Goal: Information Seeking & Learning: Learn about a topic

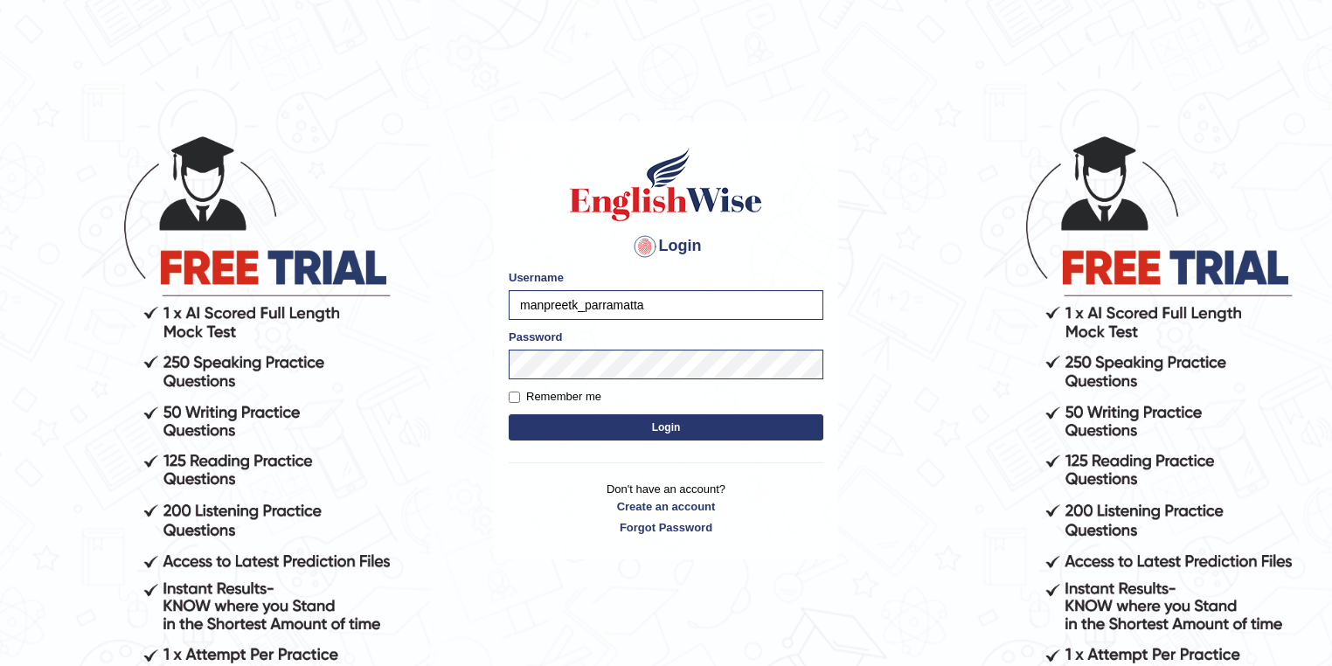
click at [575, 304] on input "manpreetk_parramatta" at bounding box center [666, 305] width 315 height 30
type input "pajimaca_parramatta"
click at [608, 431] on button "Login" at bounding box center [666, 427] width 315 height 26
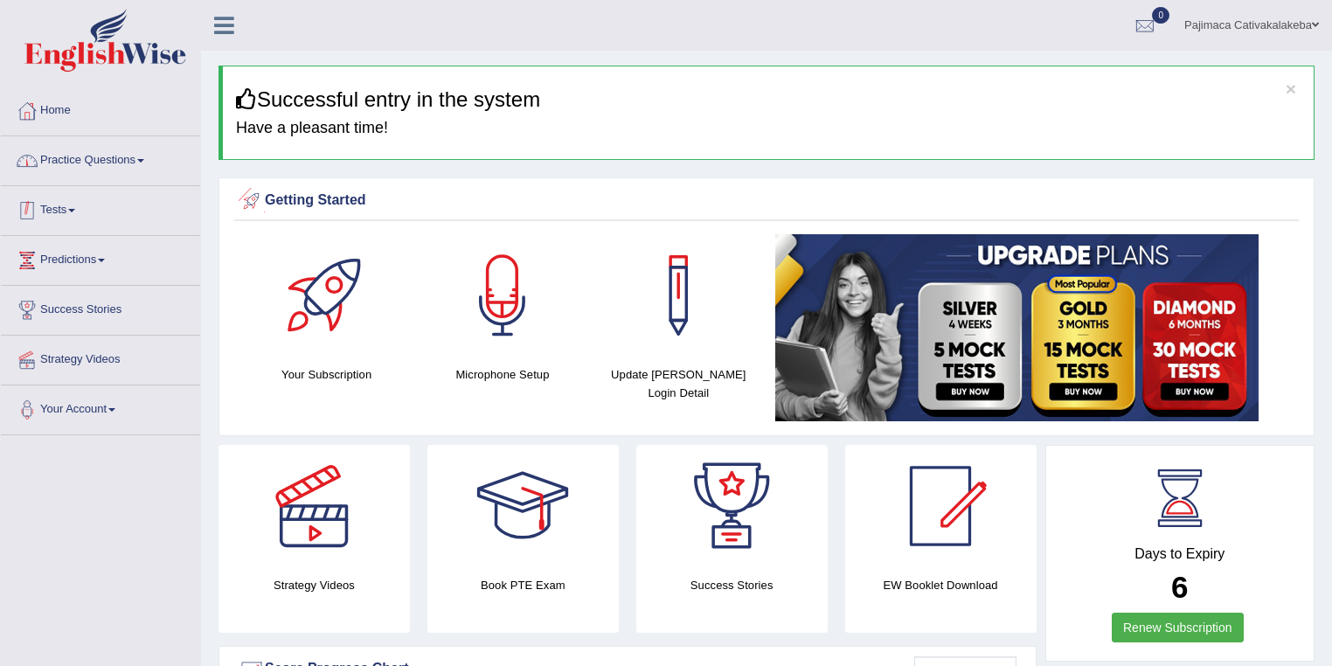
click at [74, 144] on link "Practice Questions" at bounding box center [100, 158] width 199 height 44
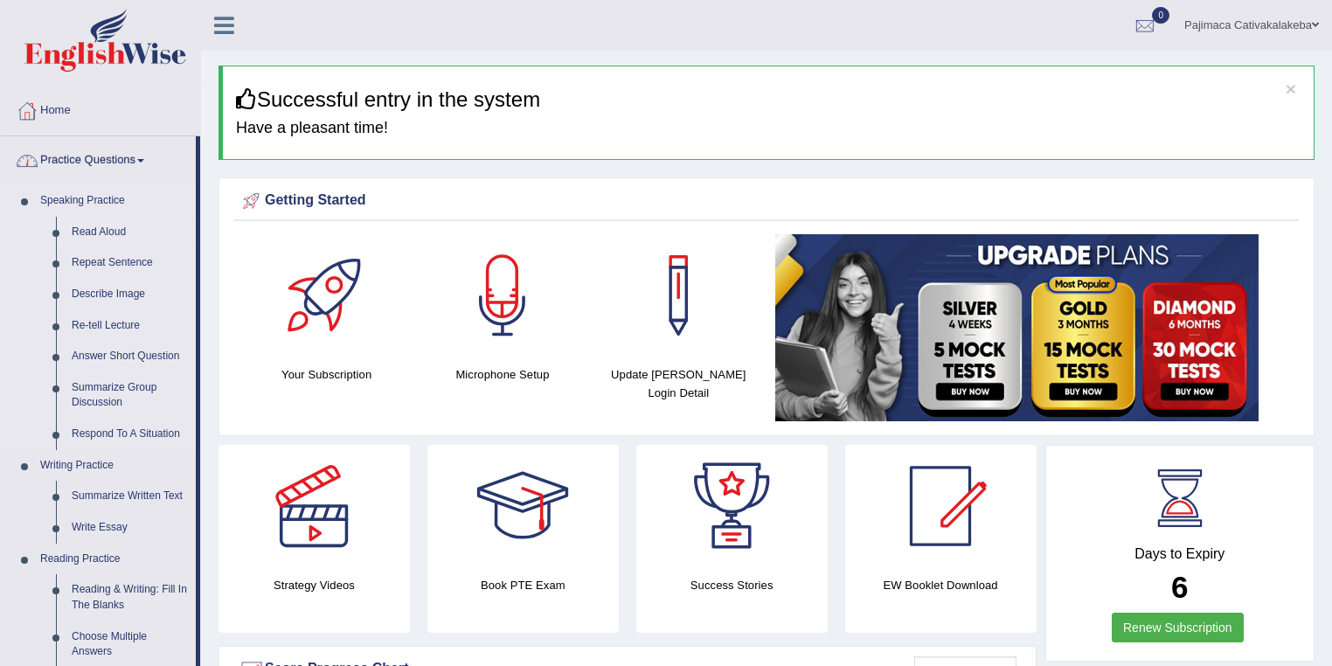
click at [84, 225] on link "Read Aloud" at bounding box center [130, 232] width 132 height 31
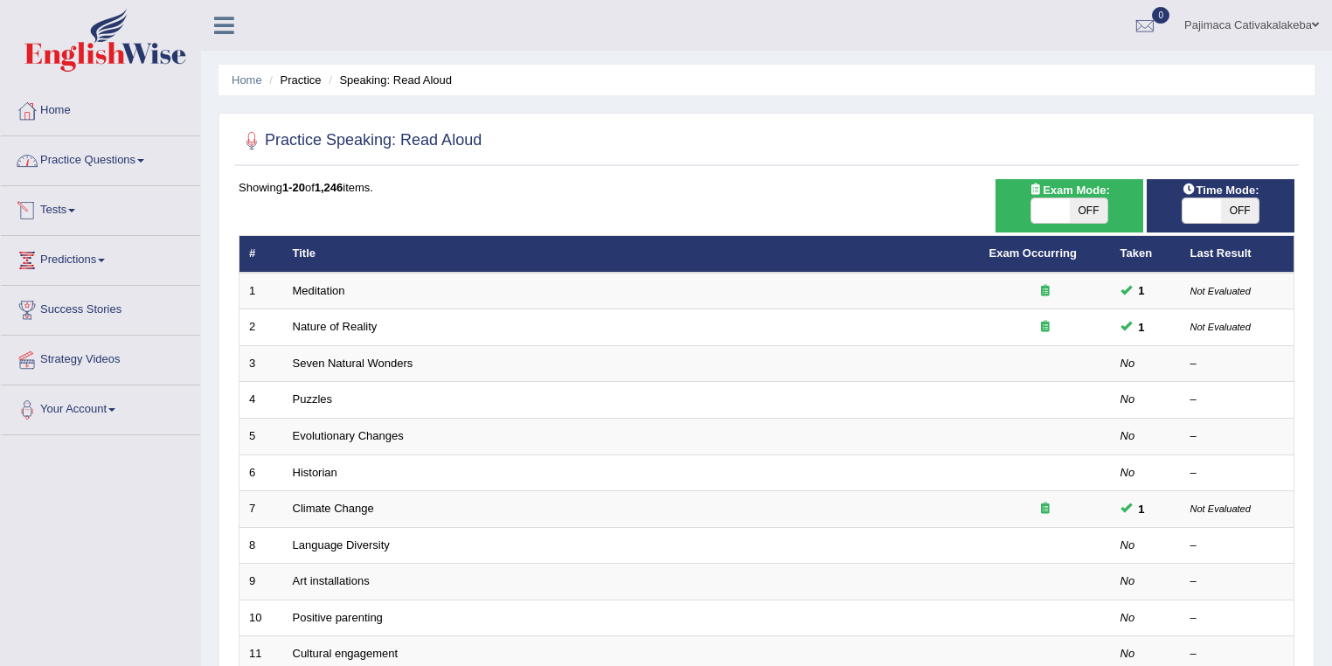
click at [104, 164] on link "Practice Questions" at bounding box center [100, 158] width 199 height 44
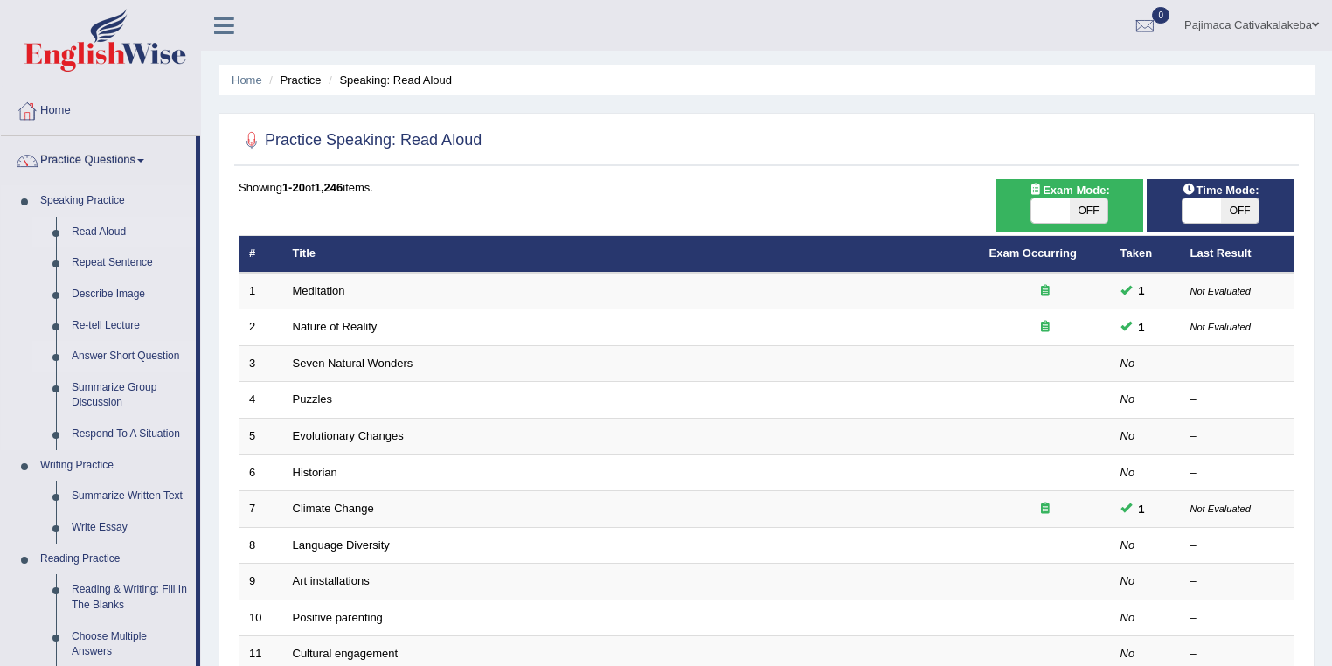
scroll to position [186, 0]
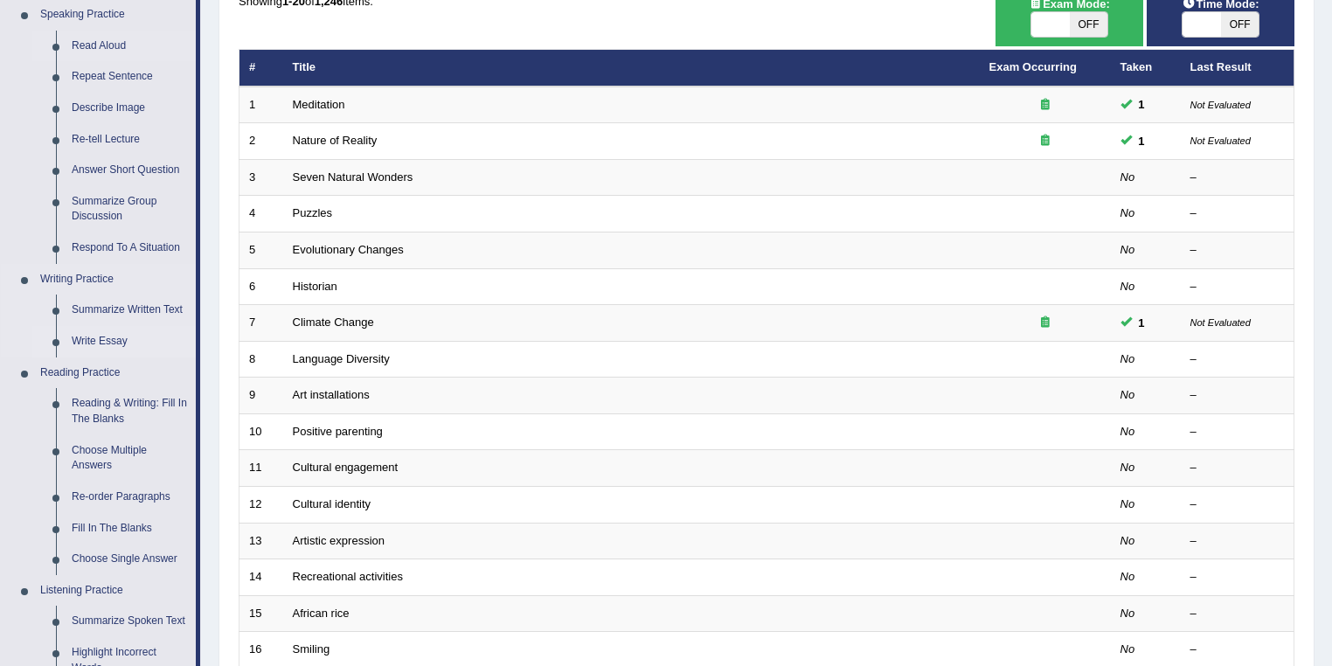
click at [103, 334] on link "Write Essay" at bounding box center [130, 341] width 132 height 31
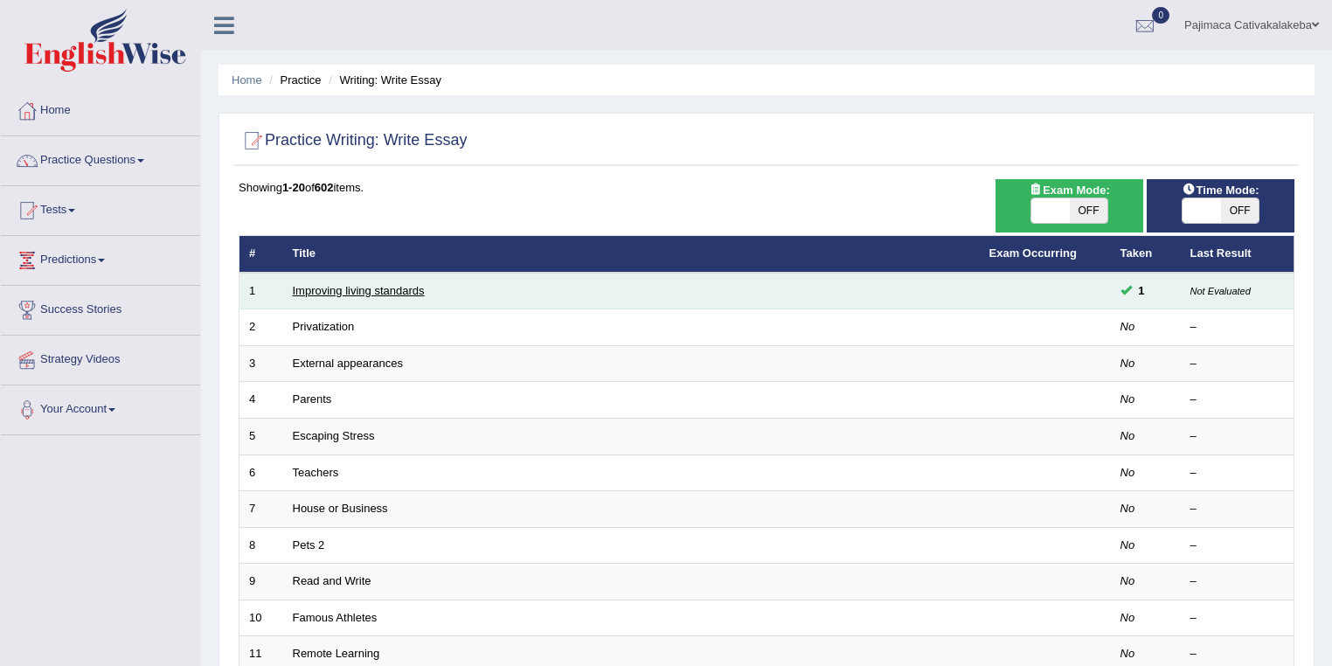
click at [419, 285] on link "Improving living standards" at bounding box center [359, 290] width 132 height 13
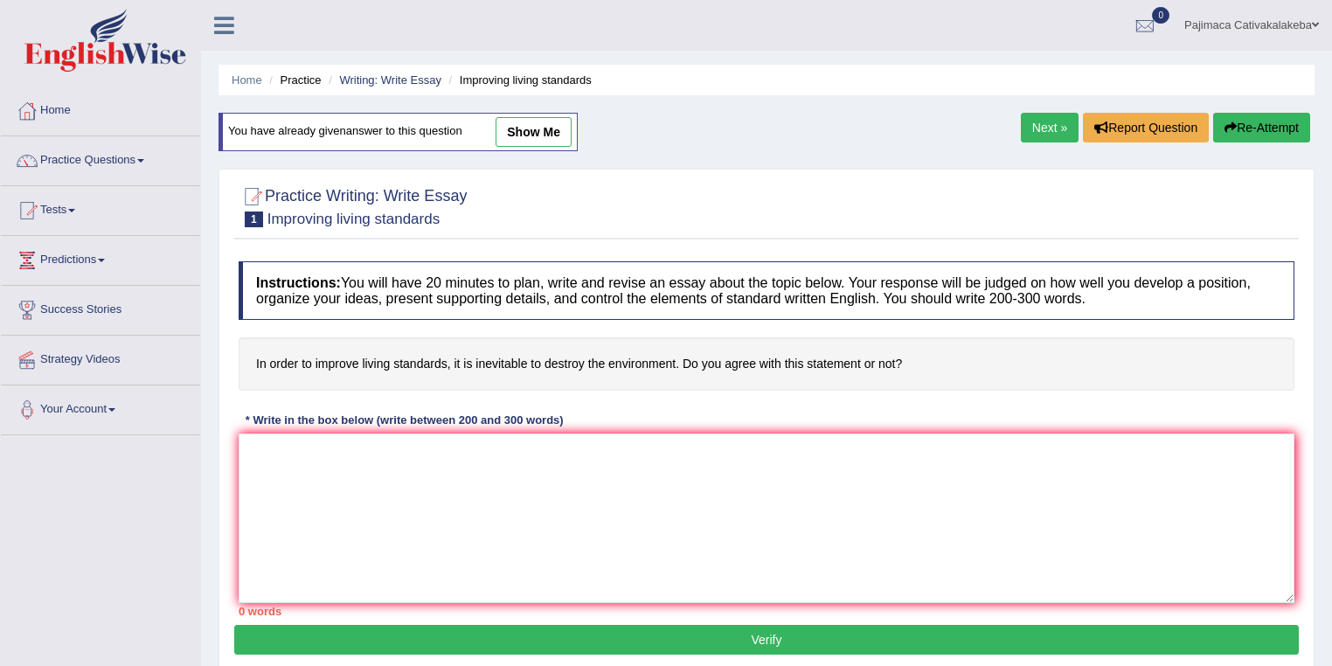
click at [558, 123] on link "show me" at bounding box center [534, 132] width 76 height 30
type textarea "Improving the standard of living for individuals in developing countries comes …"
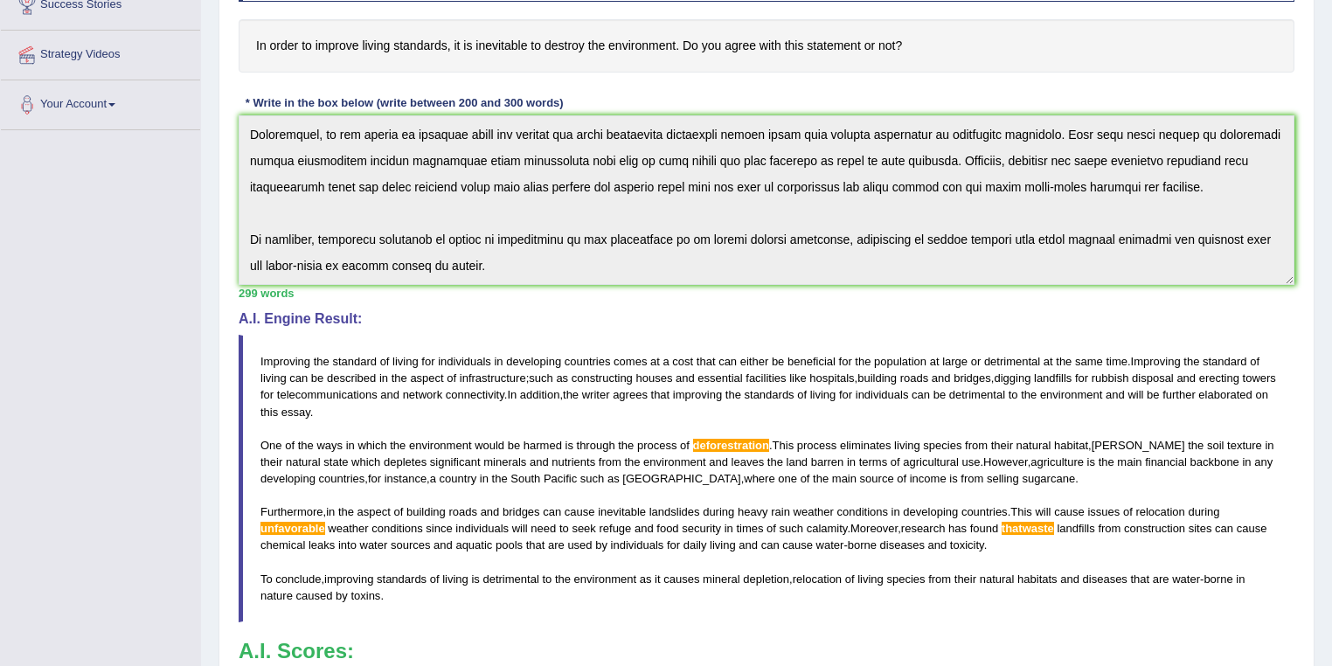
scroll to position [466, 0]
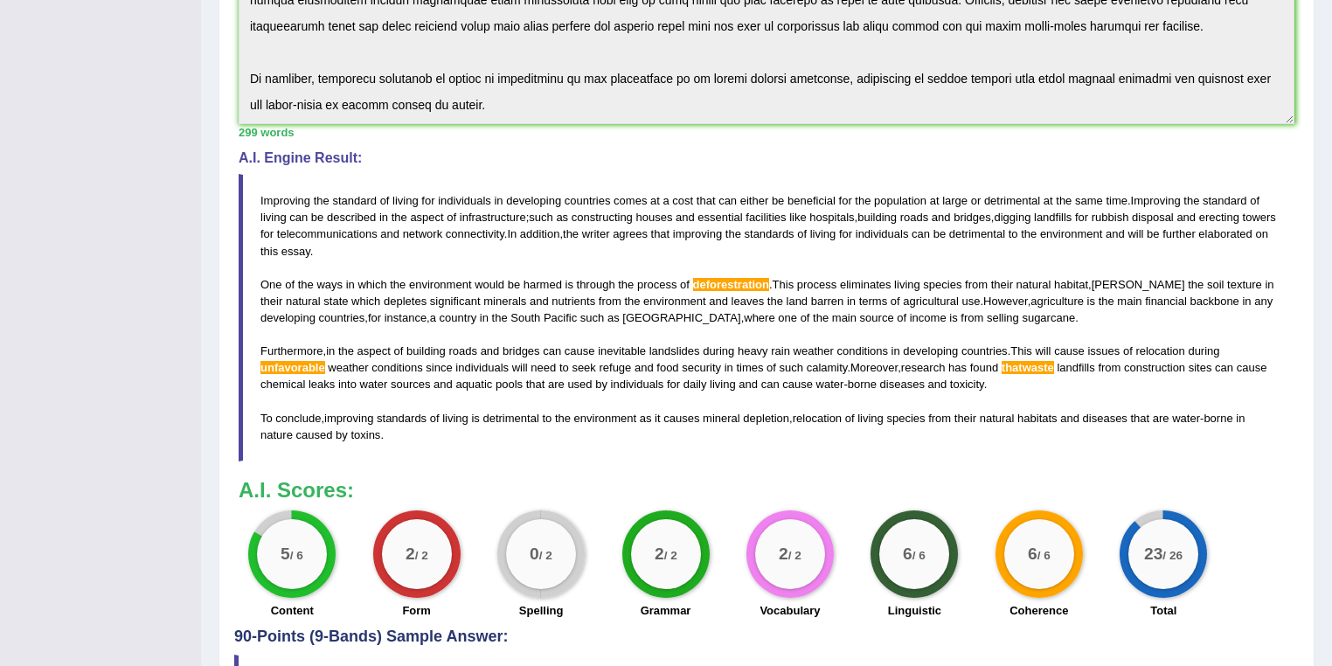
drag, startPoint x: 256, startPoint y: 200, endPoint x: 324, endPoint y: 262, distance: 92.2
click at [324, 262] on blockquote "Improving the standard of living for individuals in developing countries comes …" at bounding box center [767, 318] width 1056 height 288
drag, startPoint x: 546, startPoint y: 325, endPoint x: 626, endPoint y: 310, distance: 81.8
click at [626, 310] on blockquote "Improving the standard of living for individuals in developing countries comes …" at bounding box center [767, 318] width 1056 height 288
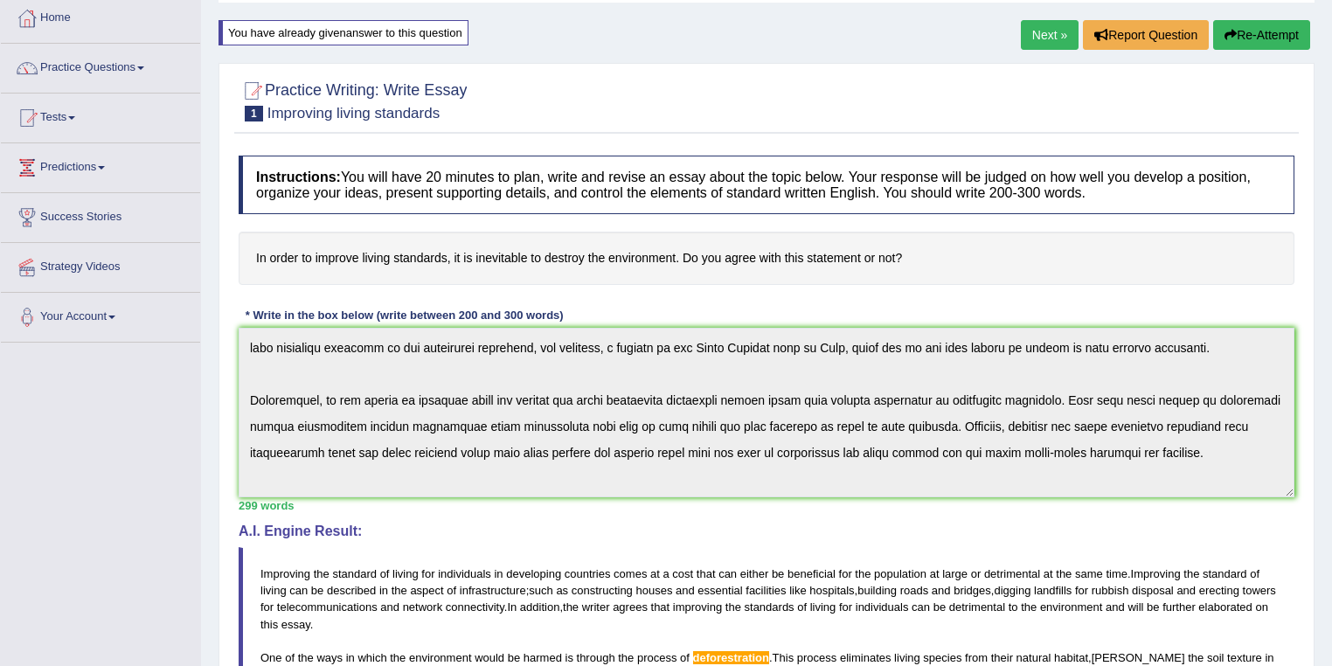
scroll to position [143, 0]
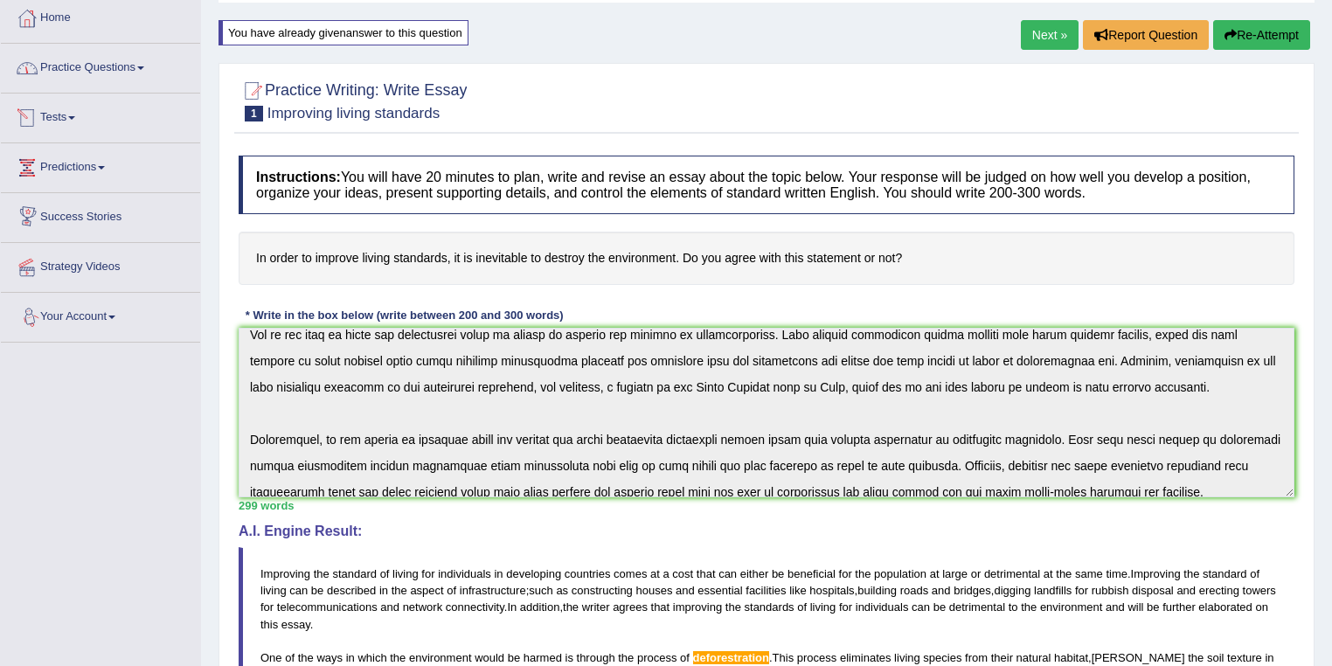
click at [103, 72] on link "Practice Questions" at bounding box center [100, 66] width 199 height 44
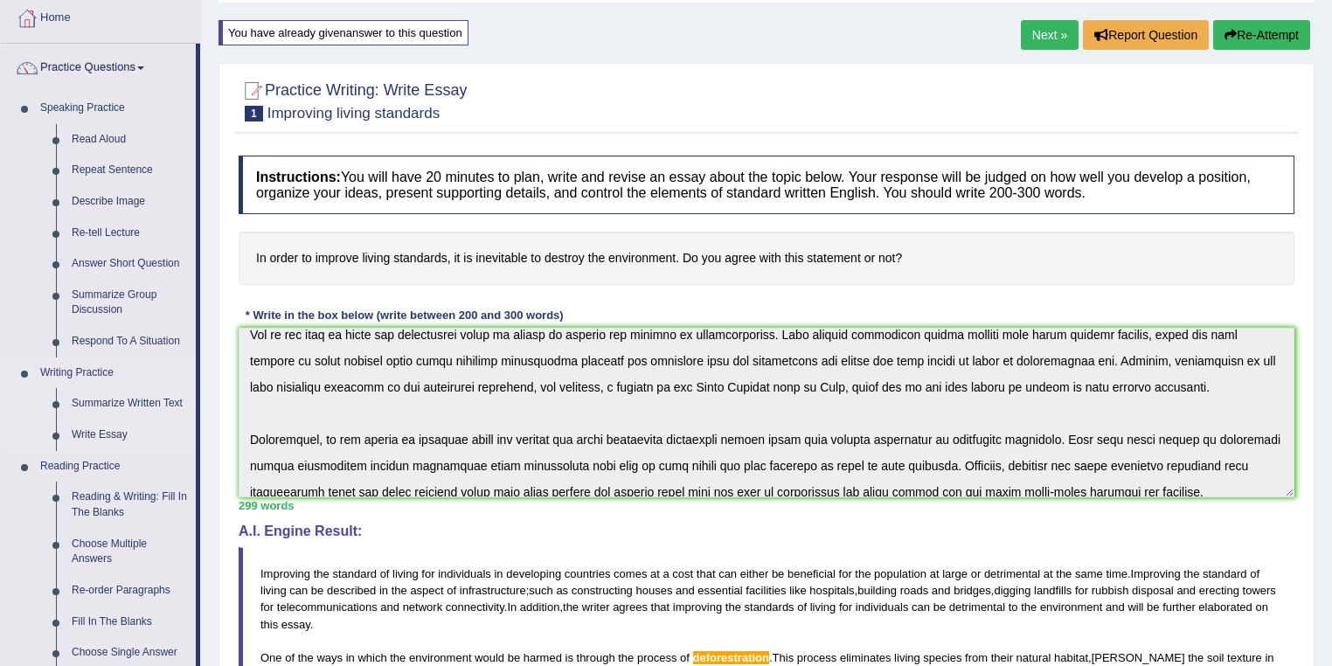
click at [103, 431] on link "Write Essay" at bounding box center [130, 435] width 132 height 31
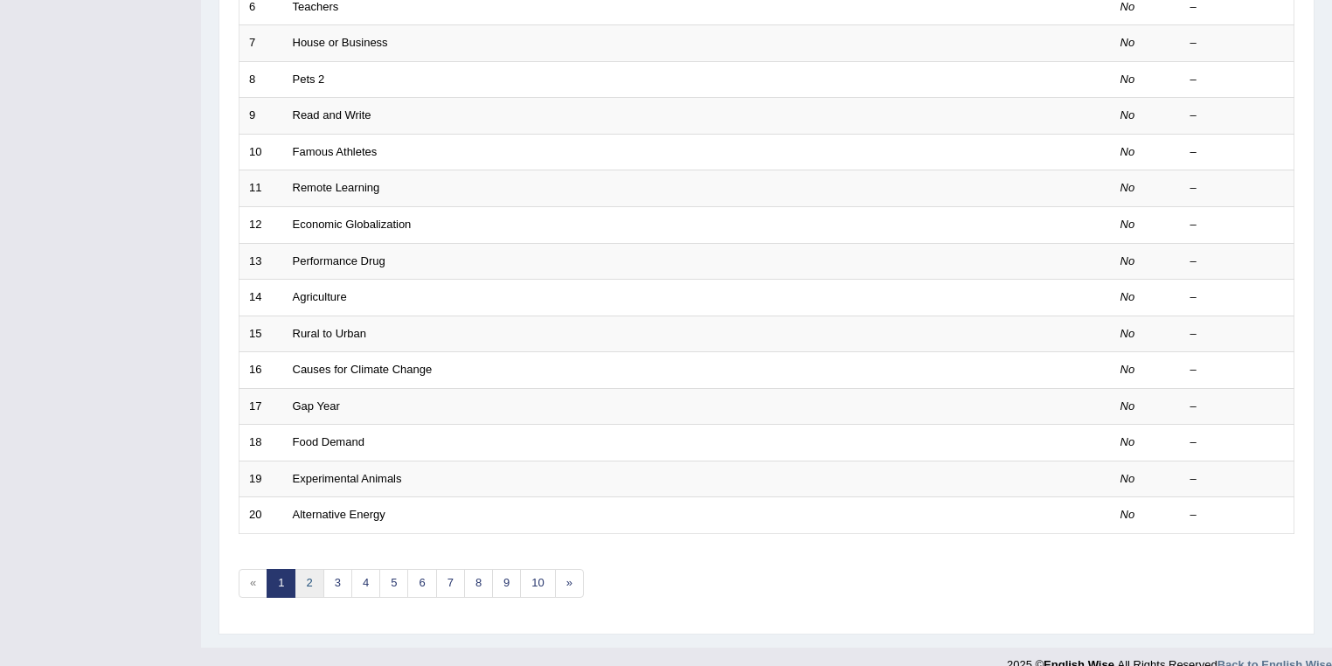
click at [317, 578] on link "2" at bounding box center [309, 583] width 29 height 29
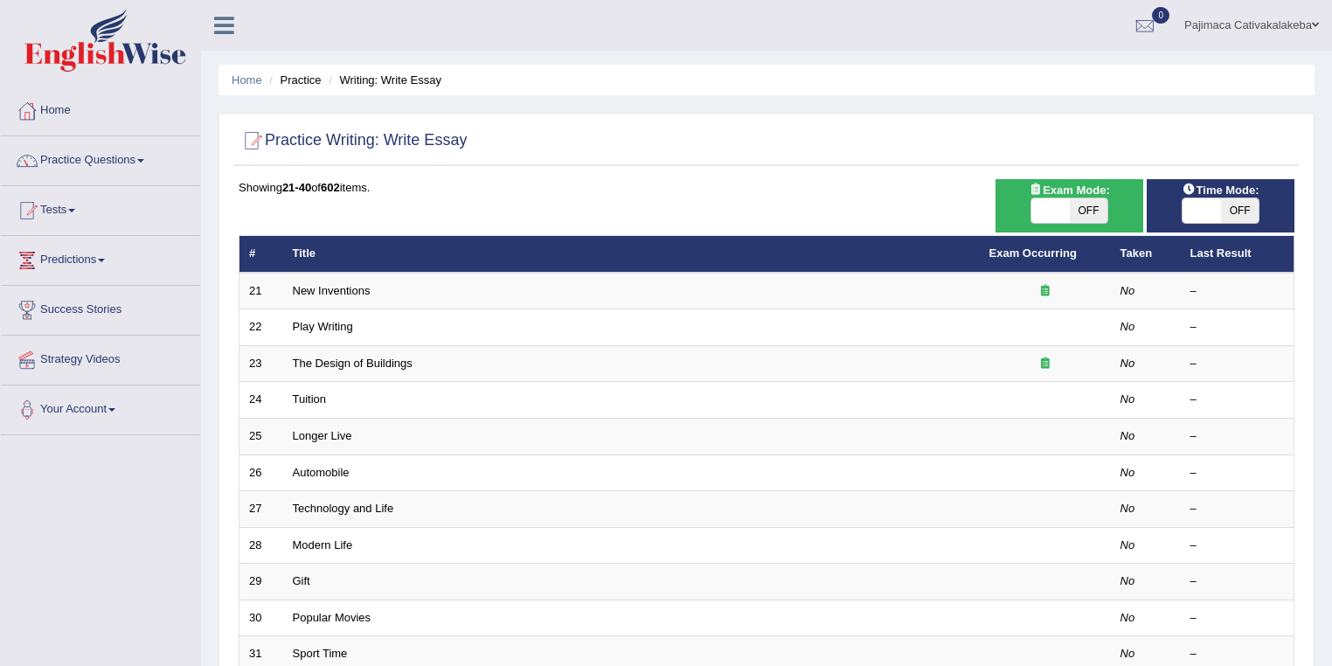
click at [1075, 205] on span "OFF" at bounding box center [1089, 210] width 38 height 24
checkbox input "true"
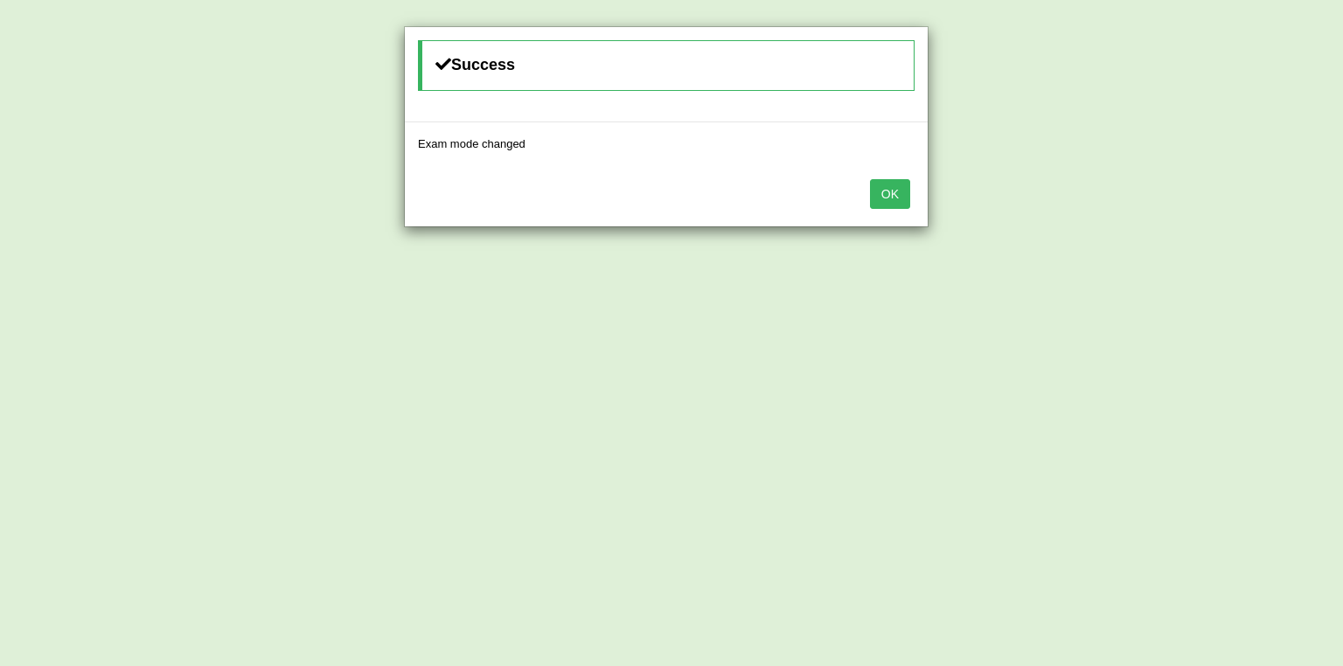
click at [874, 196] on button "OK" at bounding box center [890, 194] width 40 height 30
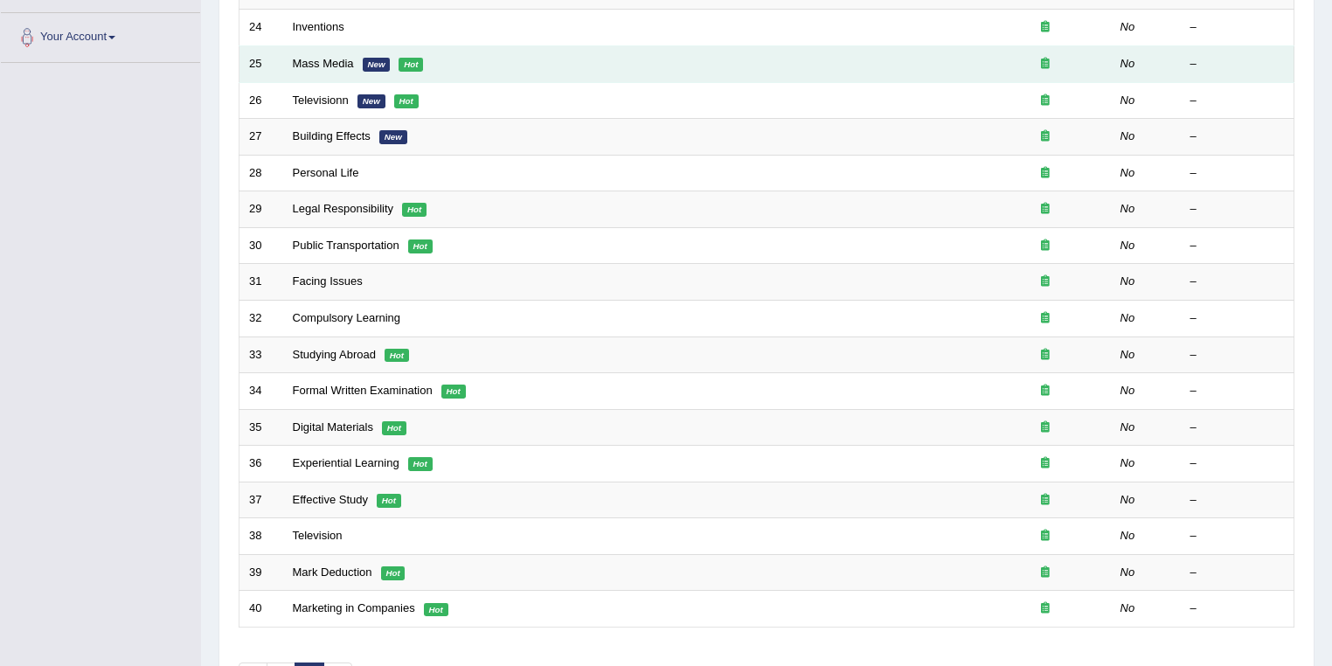
scroll to position [486, 0]
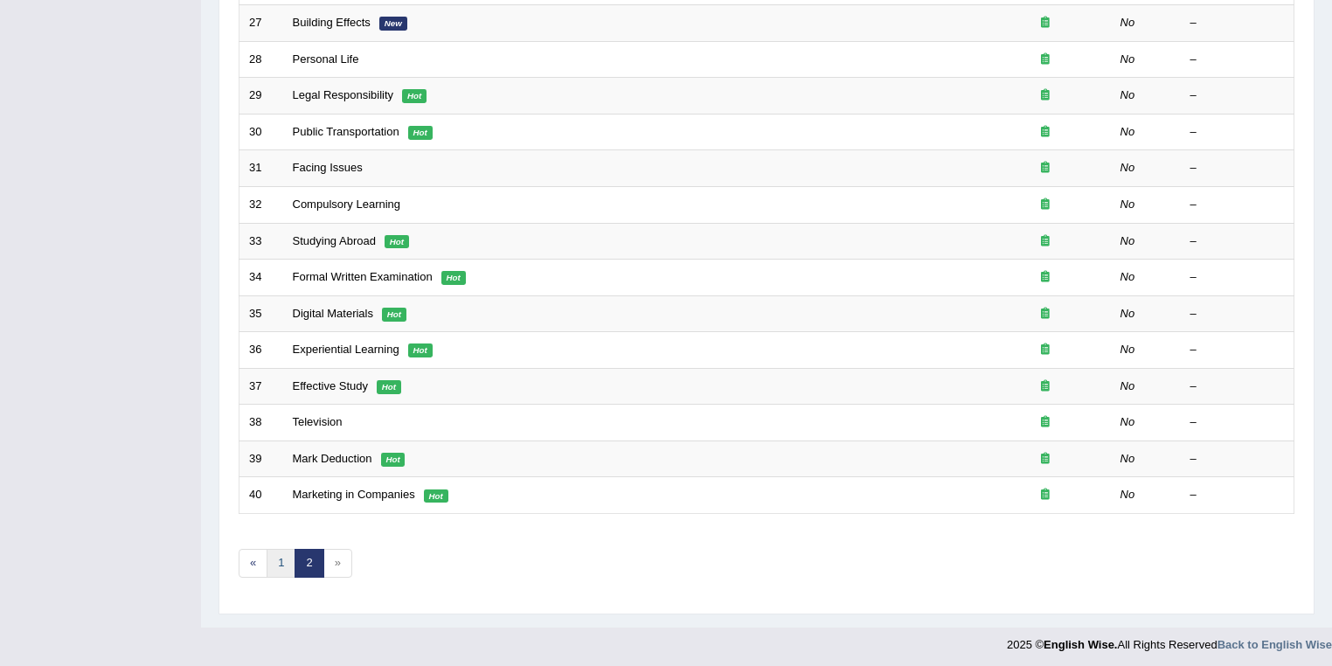
click at [278, 560] on link "1" at bounding box center [281, 563] width 29 height 29
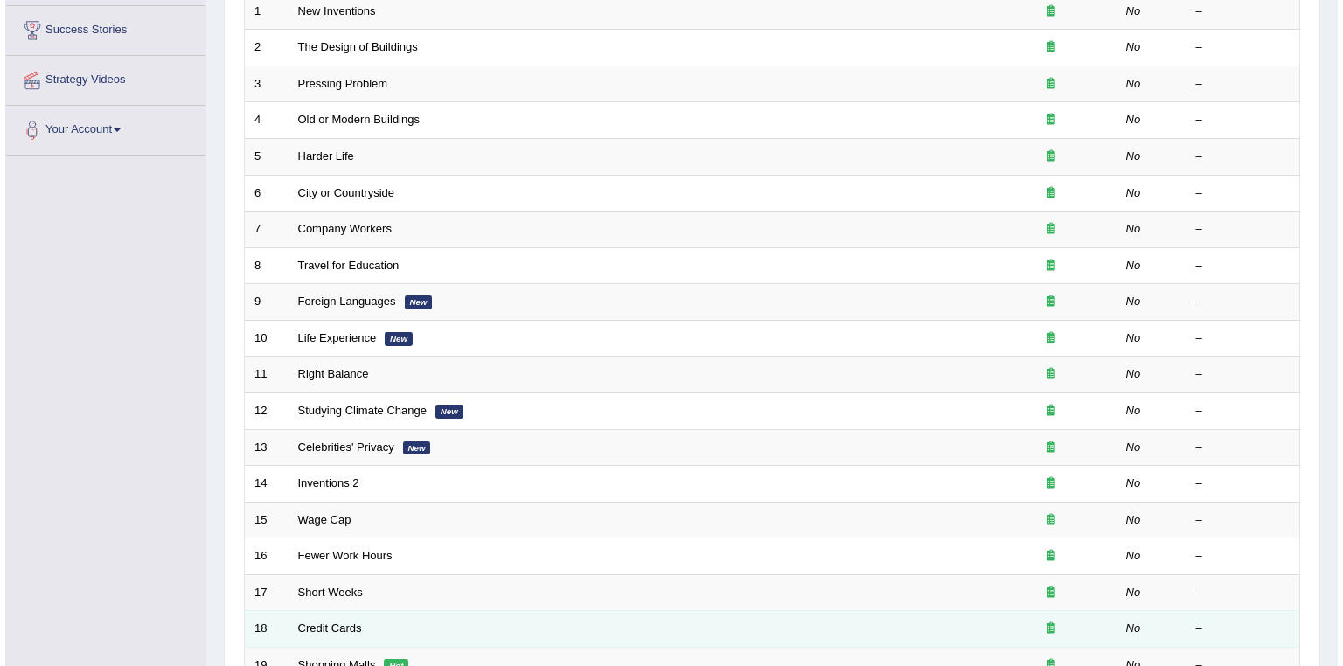
scroll to position [93, 0]
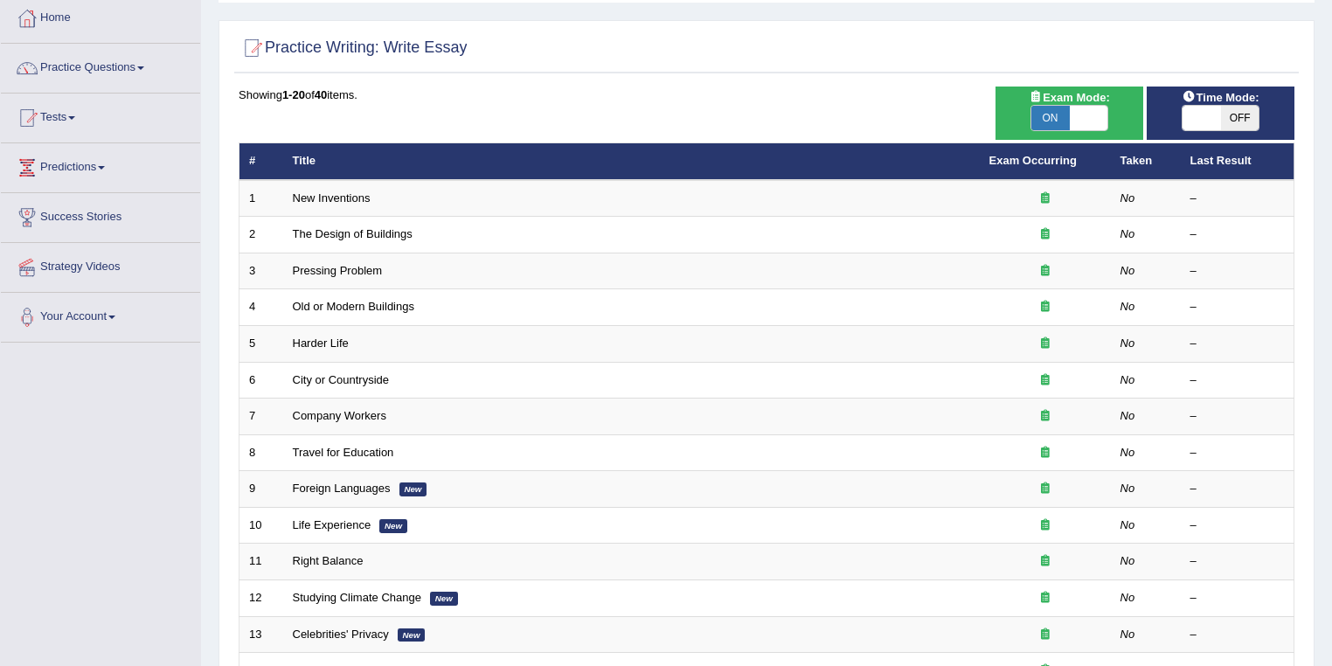
click at [1060, 106] on span "ON" at bounding box center [1051, 118] width 38 height 24
checkbox input "false"
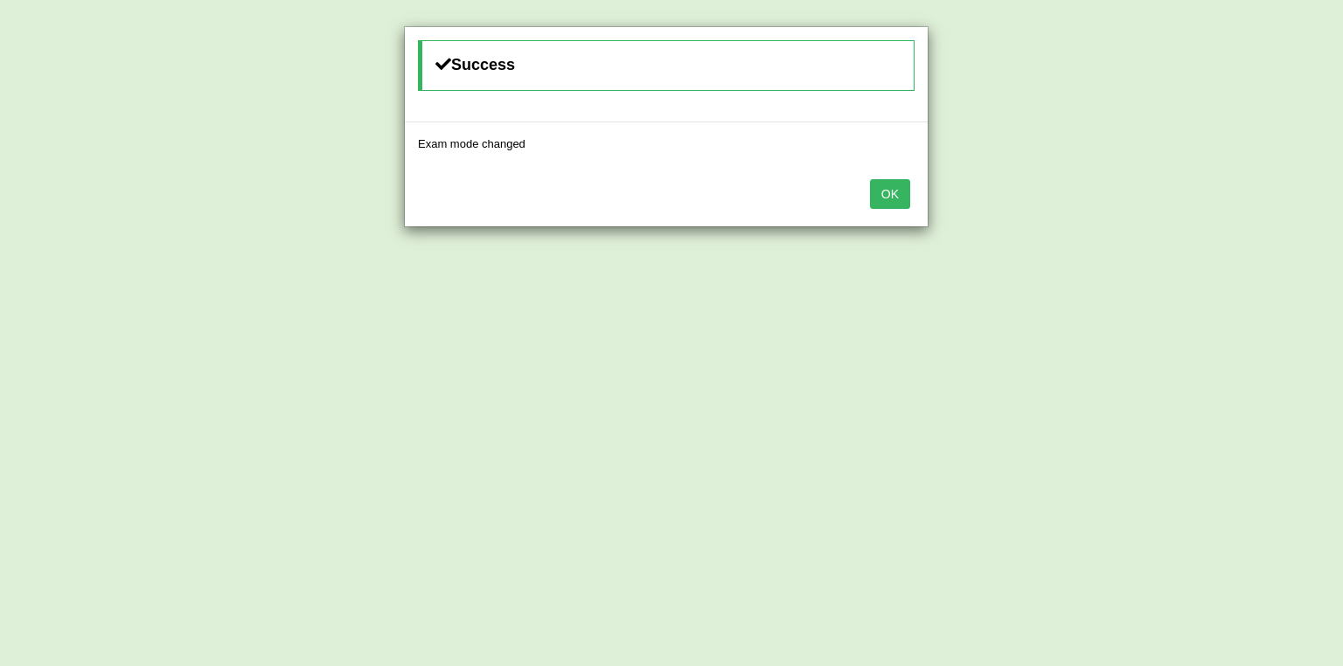
click at [880, 201] on button "OK" at bounding box center [890, 194] width 40 height 30
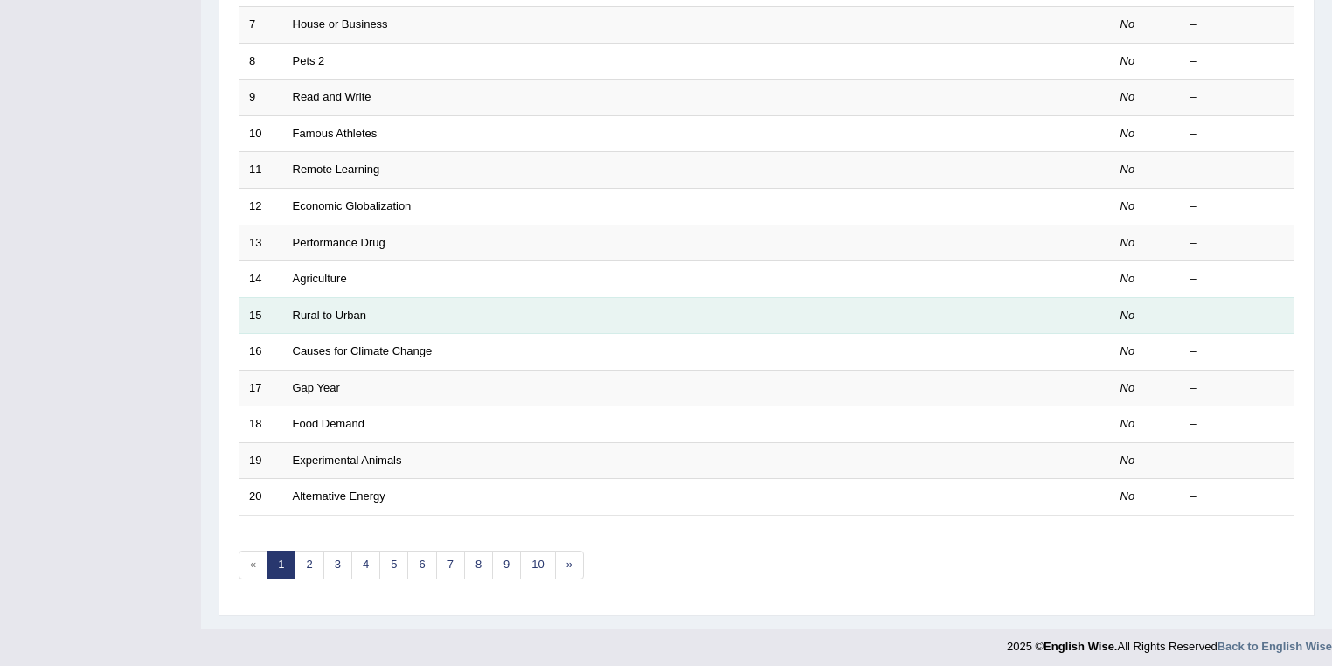
scroll to position [486, 0]
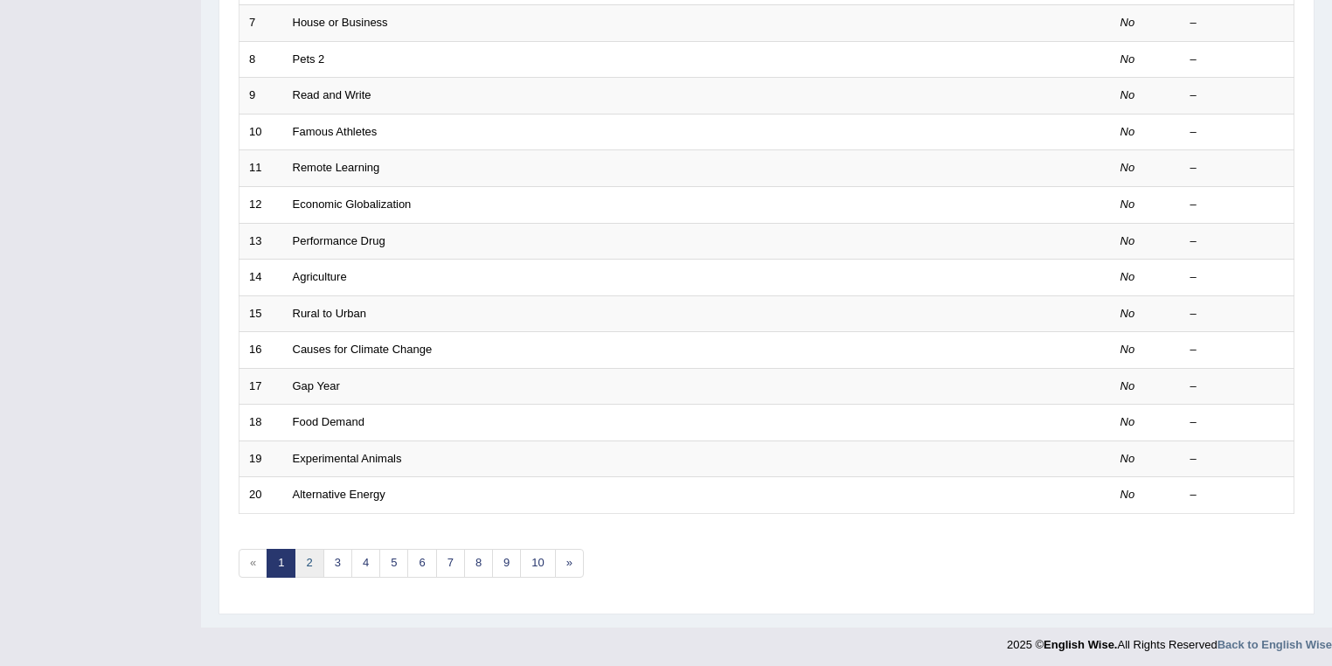
click at [306, 558] on link "2" at bounding box center [309, 563] width 29 height 29
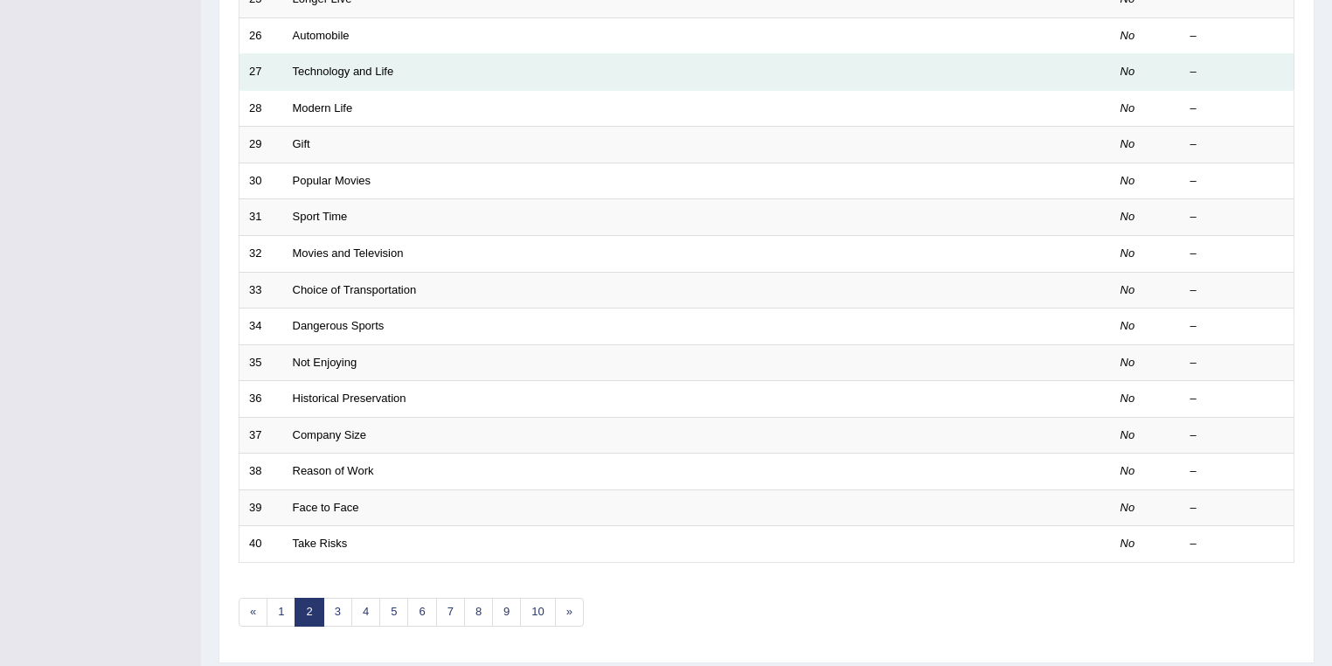
scroll to position [486, 0]
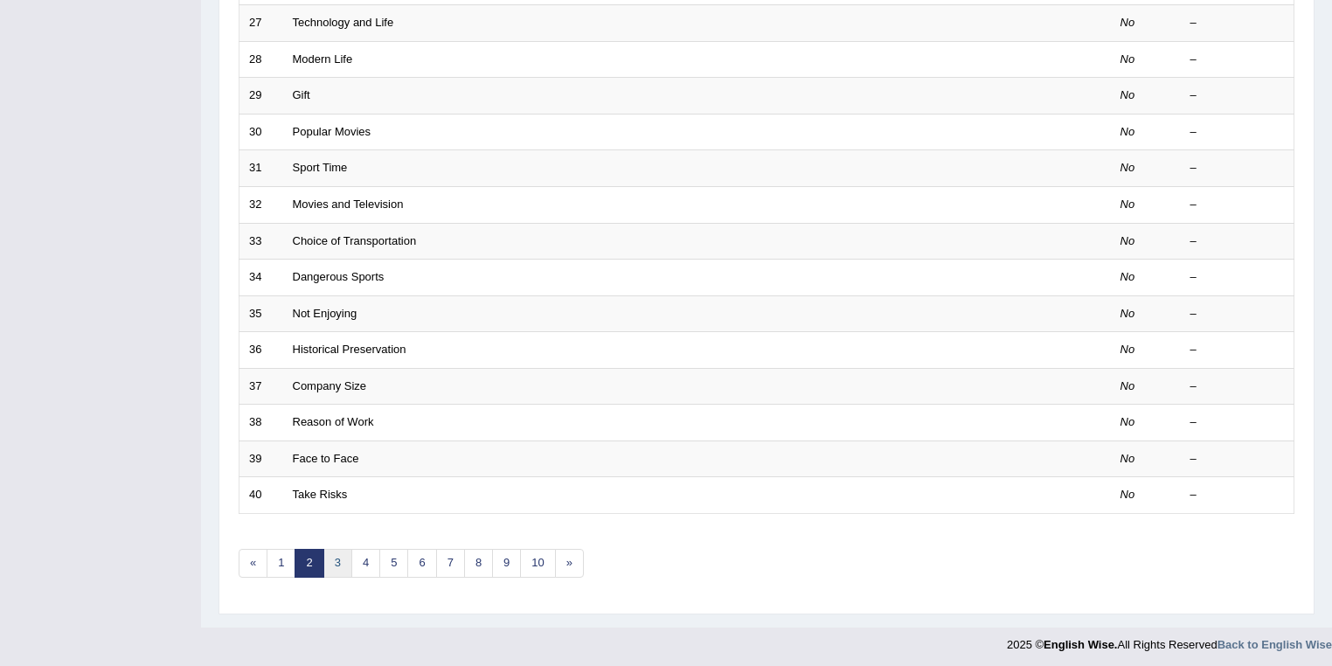
click at [332, 555] on link "3" at bounding box center [337, 563] width 29 height 29
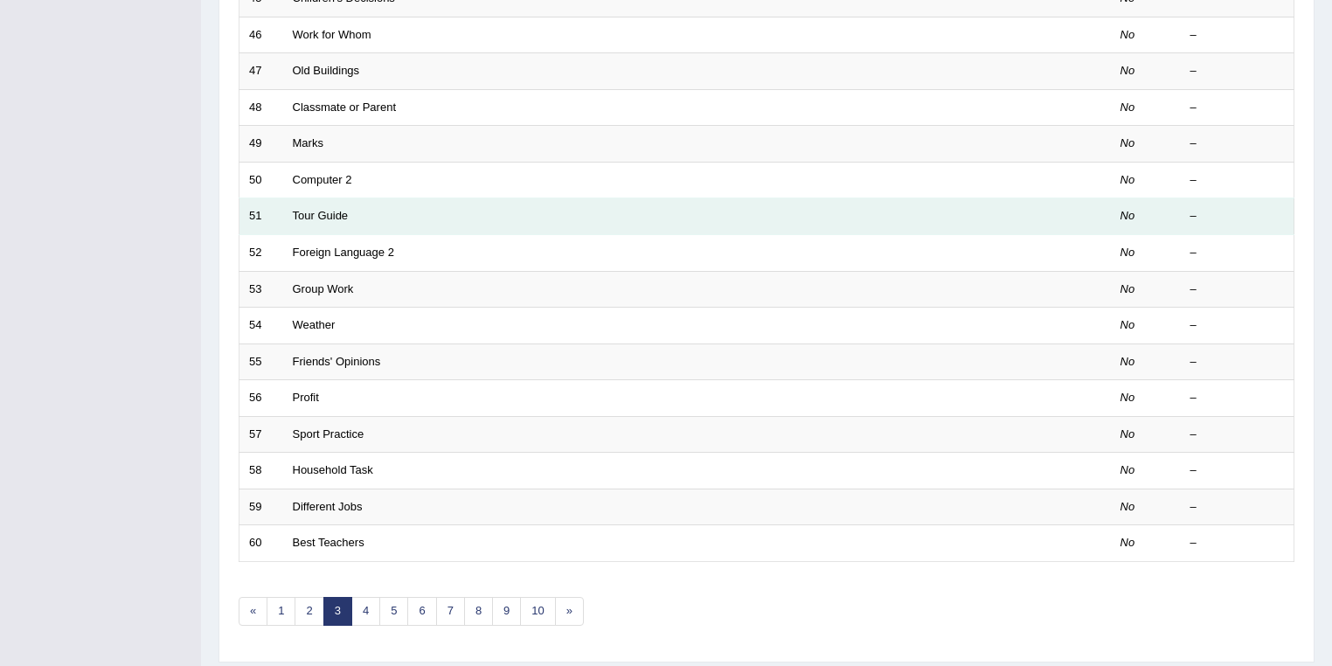
scroll to position [486, 0]
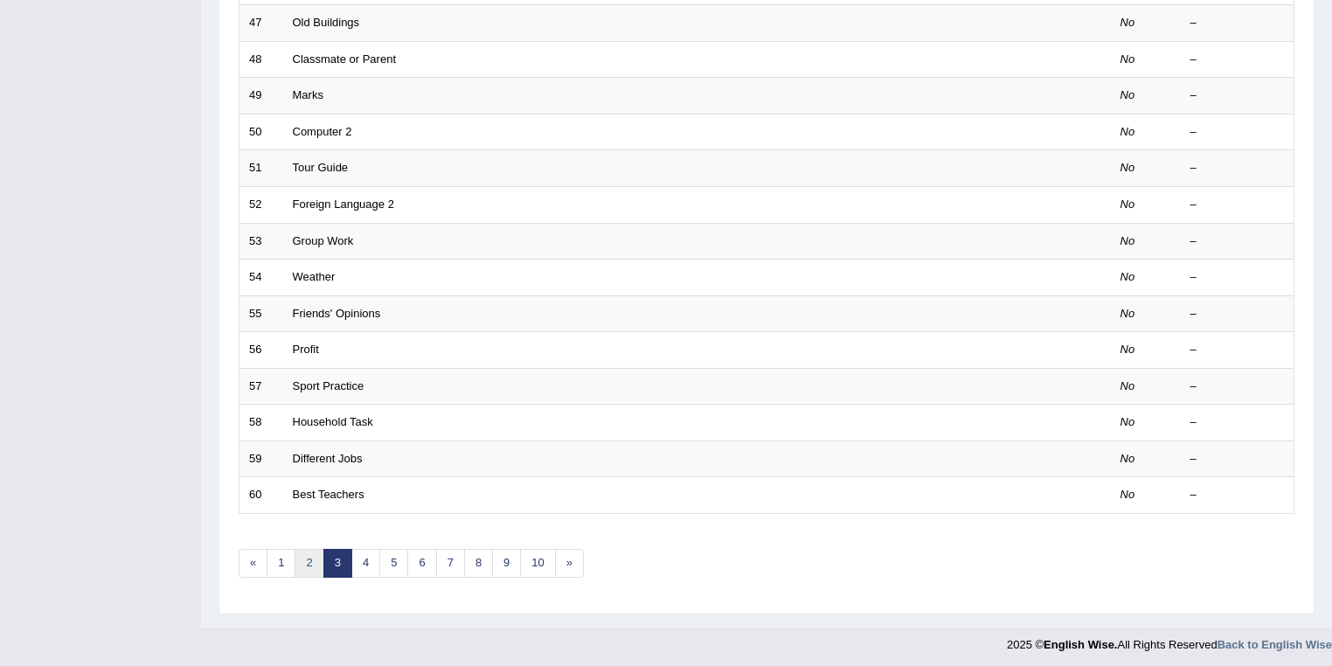
click at [310, 557] on link "2" at bounding box center [309, 563] width 29 height 29
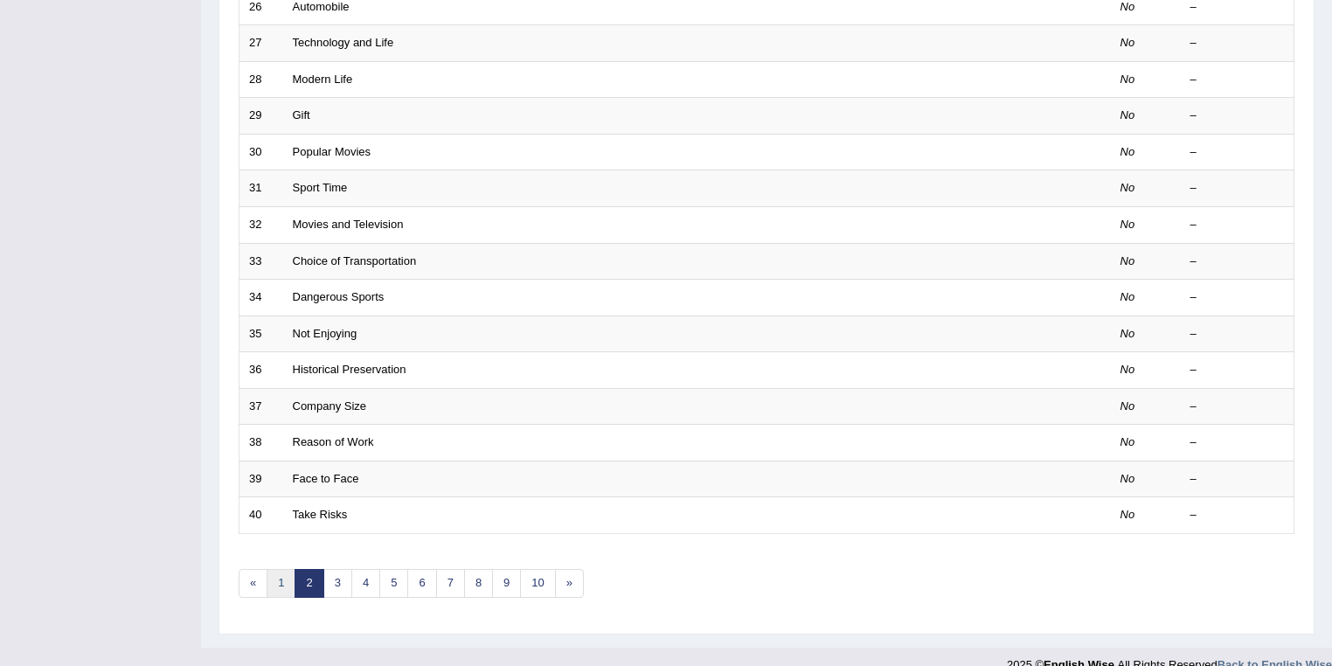
click at [289, 574] on link "1" at bounding box center [281, 583] width 29 height 29
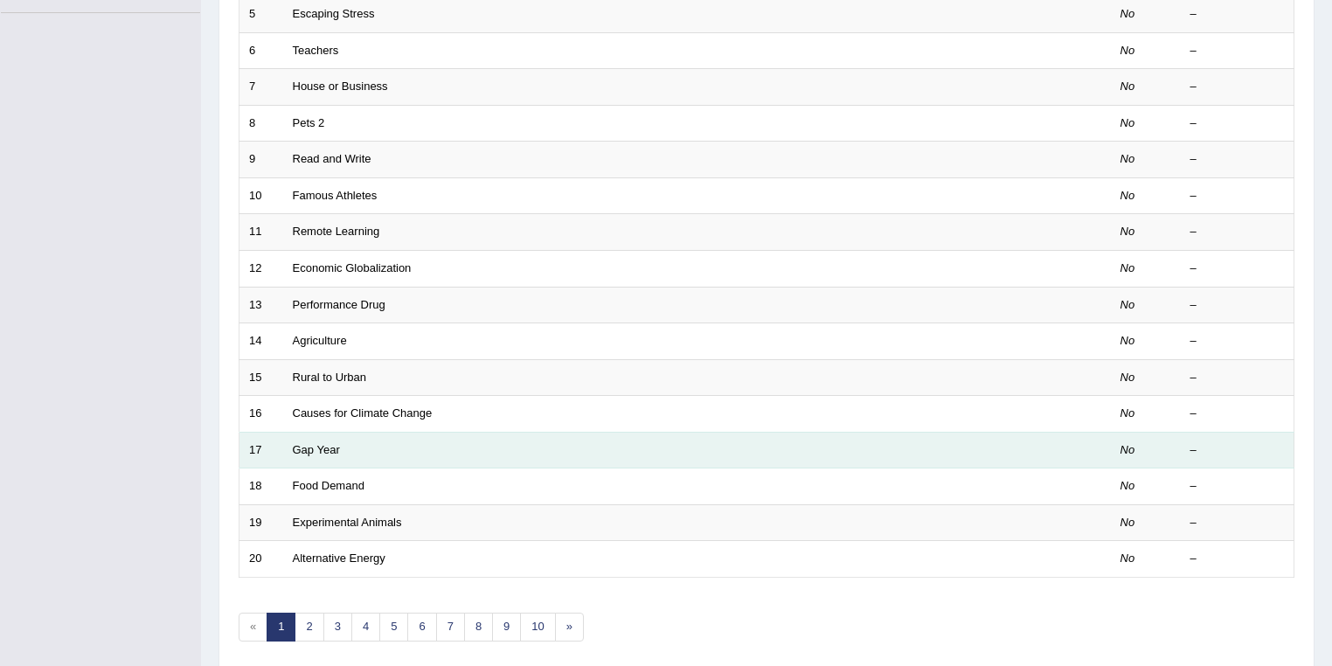
scroll to position [466, 0]
